Goal: Find specific page/section: Find specific page/section

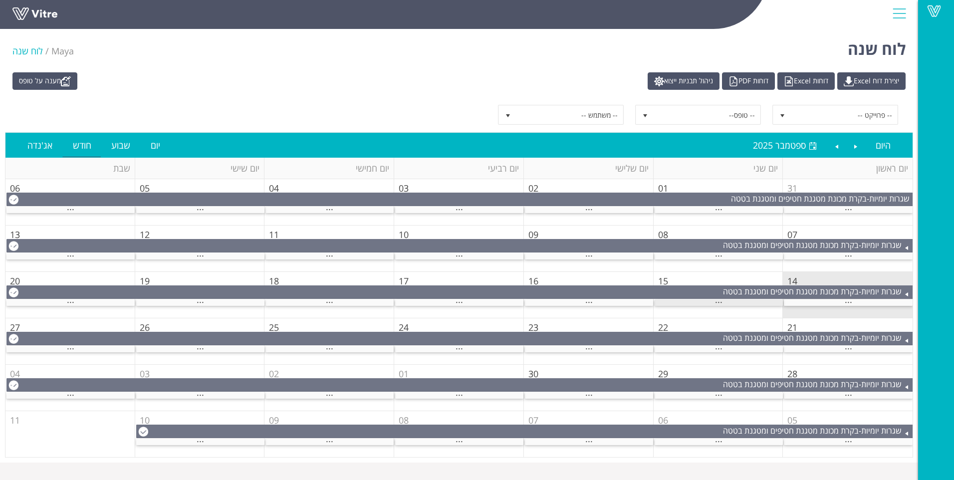
click at [713, 300] on div "..." at bounding box center [719, 302] width 128 height 6
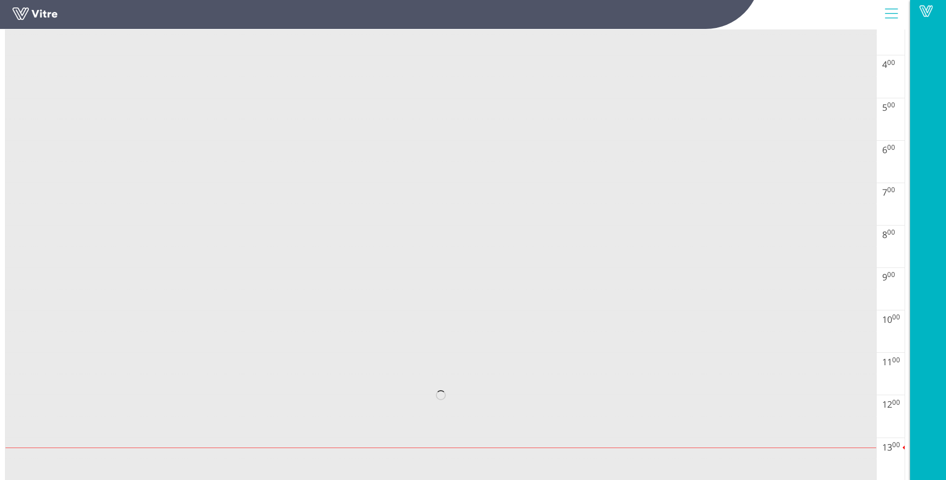
scroll to position [299, 0]
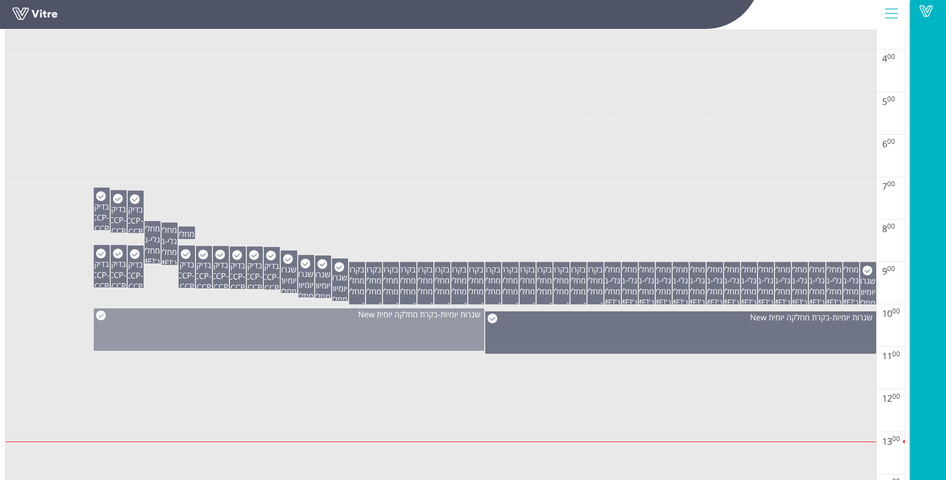
click at [376, 332] on div "שגרות יומיות - בקרת מחלקה יומית New" at bounding box center [289, 329] width 391 height 42
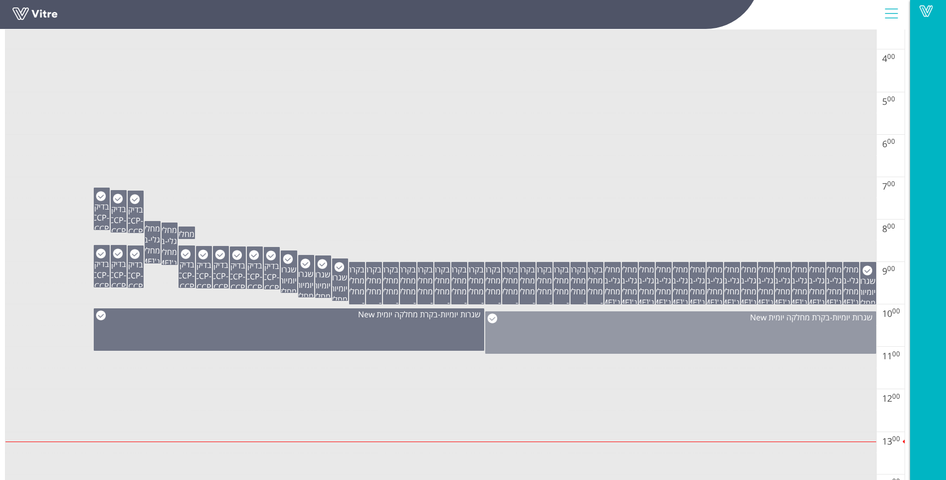
click at [590, 340] on div "שגרות יומיות - בקרת מחלקה יומית New" at bounding box center [680, 332] width 391 height 42
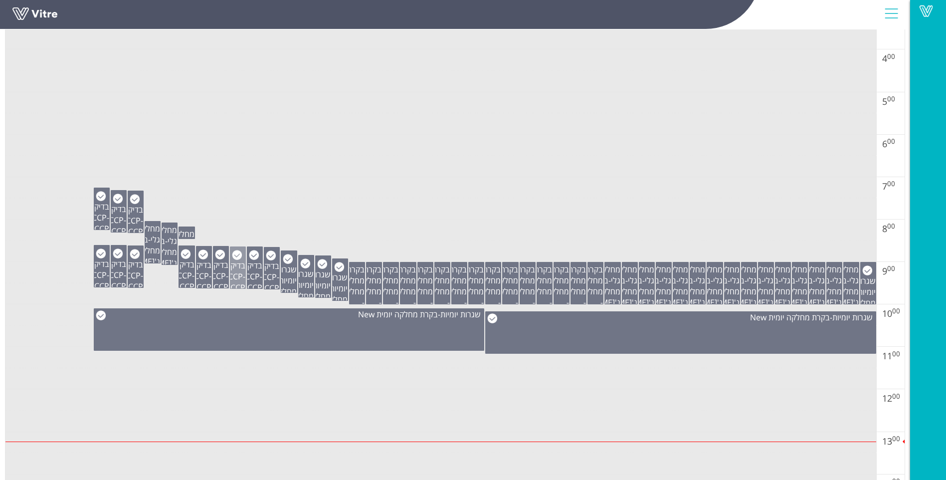
click at [243, 272] on span "בדיקה CCP" at bounding box center [236, 271] width 20 height 22
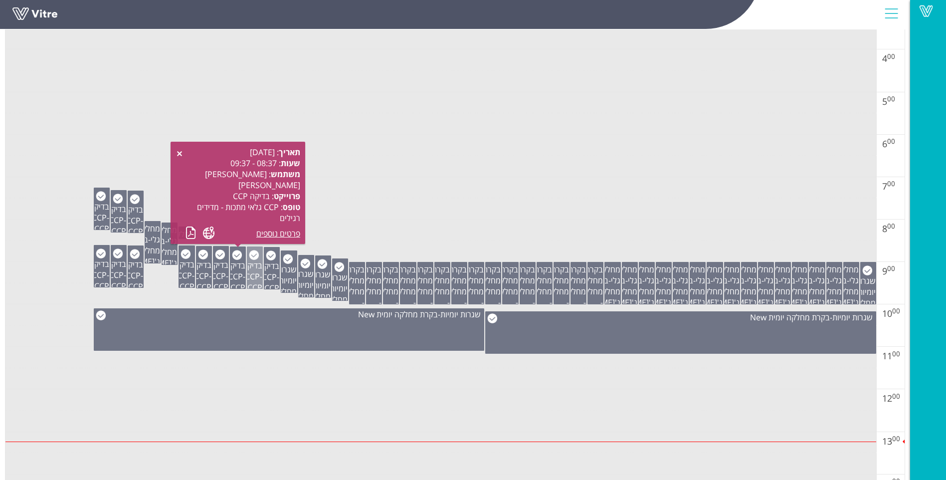
click at [254, 279] on span "בדיקה CCP" at bounding box center [252, 271] width 20 height 22
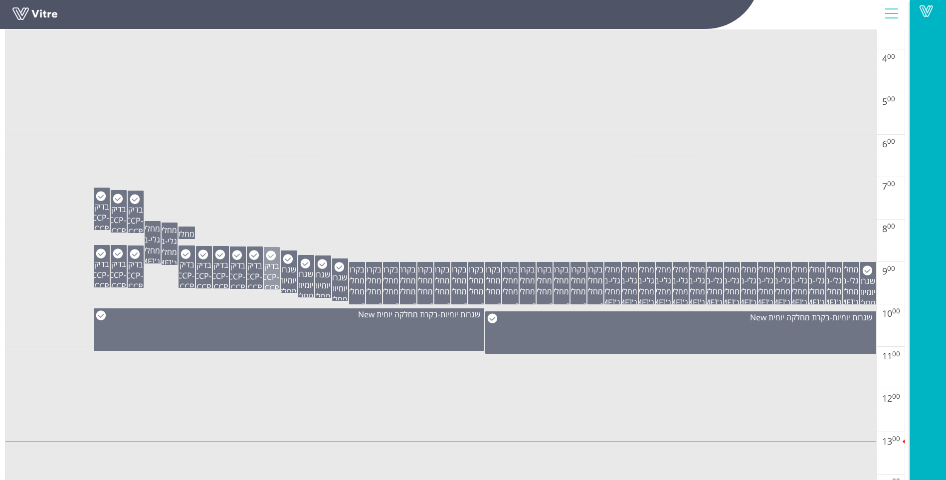
click at [274, 280] on span "בדיקה CCP" at bounding box center [269, 271] width 20 height 22
click at [293, 282] on span "שגרות יומיות" at bounding box center [286, 275] width 20 height 22
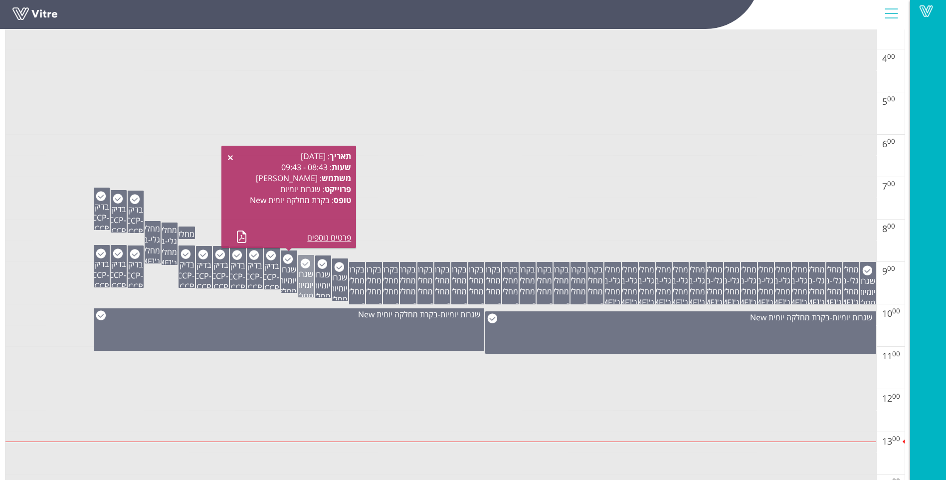
click at [306, 286] on span "שגרות יומיות" at bounding box center [303, 279] width 20 height 22
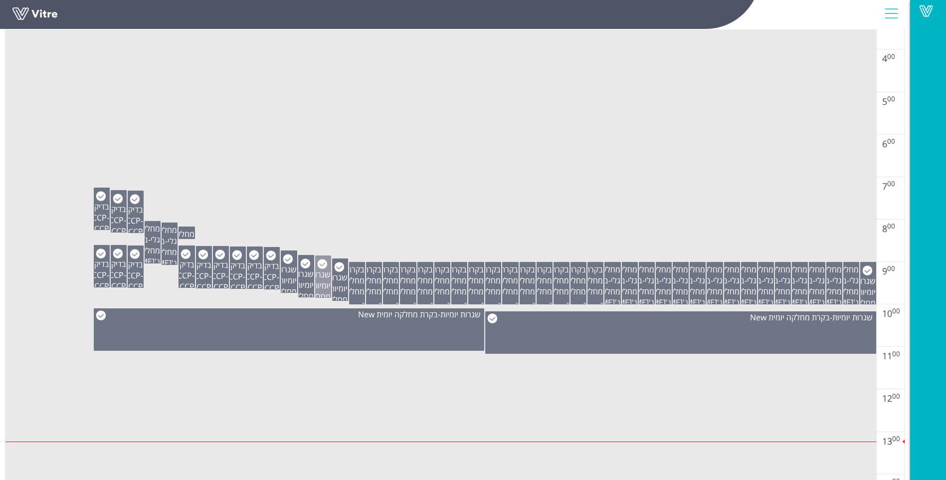
click at [323, 286] on span "שגרות יומיות" at bounding box center [320, 280] width 20 height 22
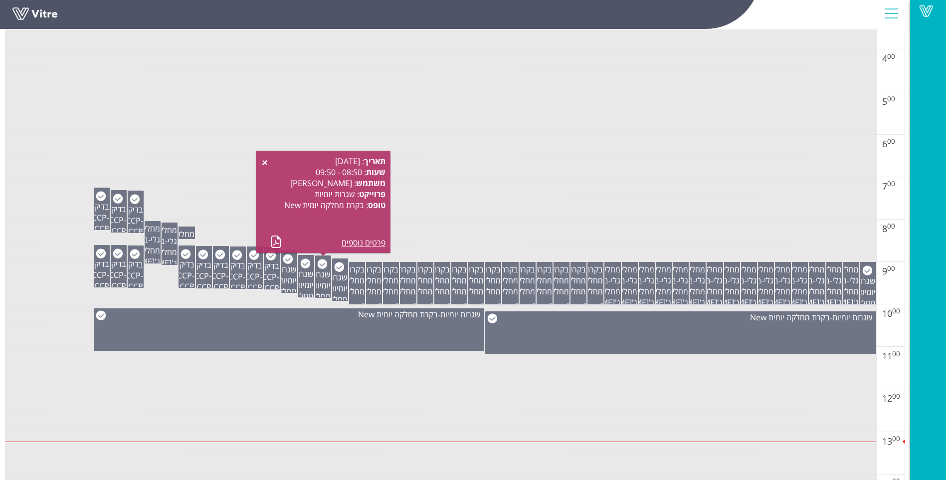
click at [478, 189] on td at bounding box center [440, 187] width 871 height 21
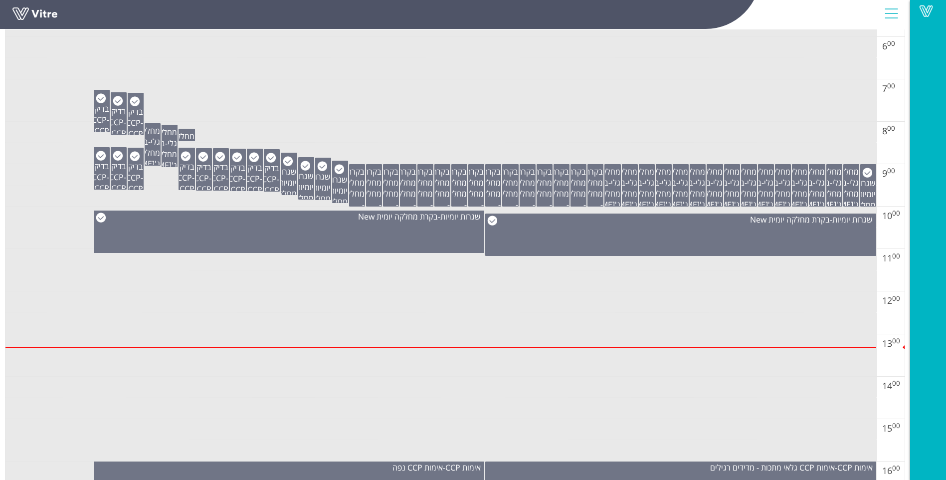
scroll to position [399, 0]
